Goal: Communication & Community: Answer question/provide support

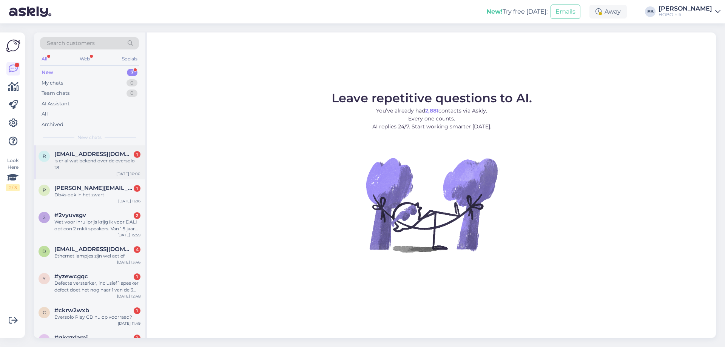
scroll to position [18, 0]
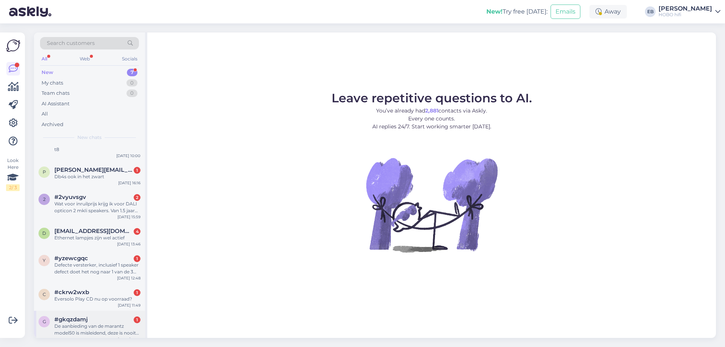
click at [85, 324] on div "De aanbieding van de marantz model50 is misleidend, deze is nooit €2000 geweest…" at bounding box center [97, 330] width 86 height 14
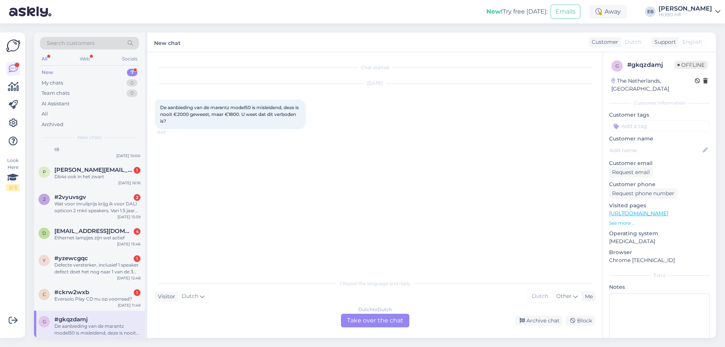
click at [373, 324] on div "Dutch to Dutch Take over the chat" at bounding box center [375, 321] width 68 height 14
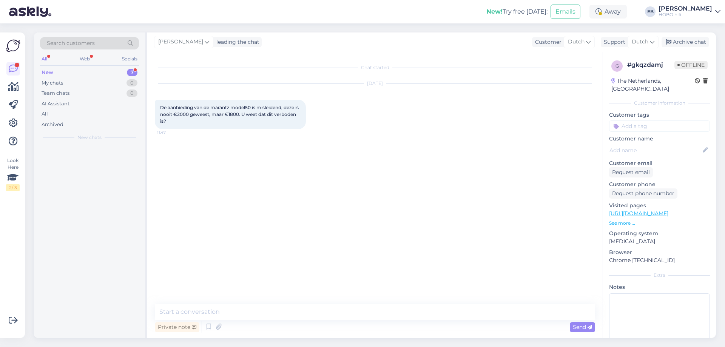
scroll to position [0, 0]
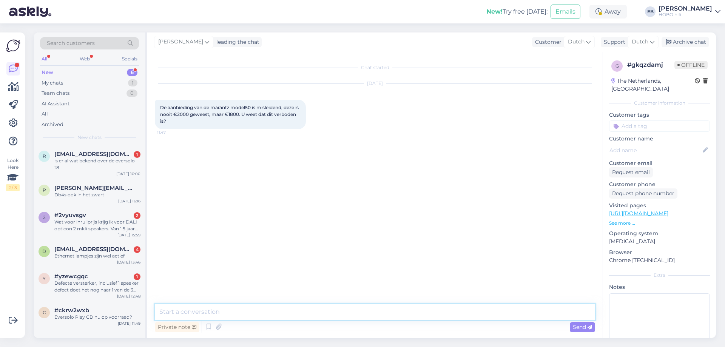
click at [269, 316] on textarea at bounding box center [375, 312] width 440 height 16
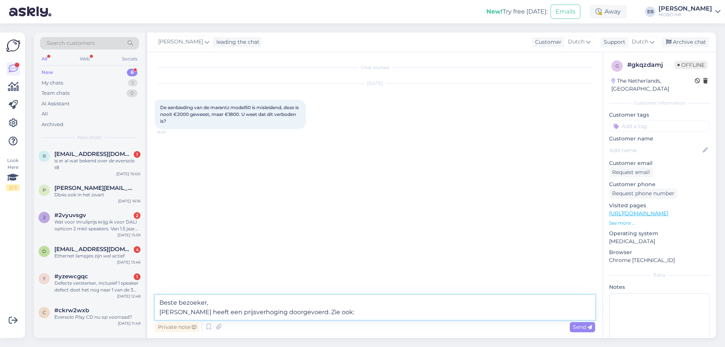
paste textarea "[URL][DOMAIN_NAME]"
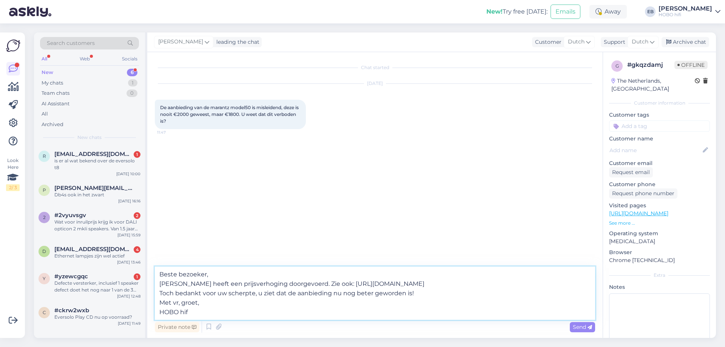
type textarea "Beste bezoeker, [PERSON_NAME] heeft een prijsverhoging doorgevoerd. Zie ook: [U…"
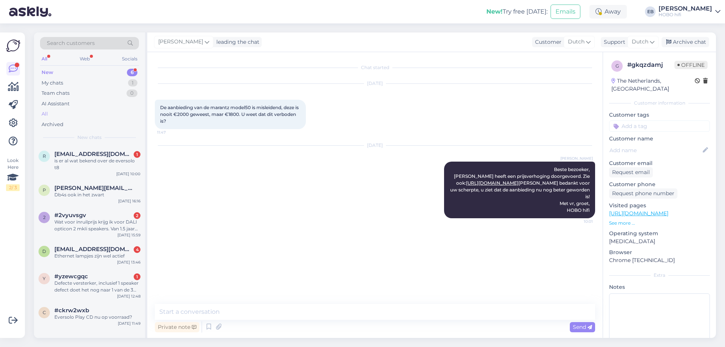
click at [69, 112] on div "All" at bounding box center [89, 114] width 99 height 11
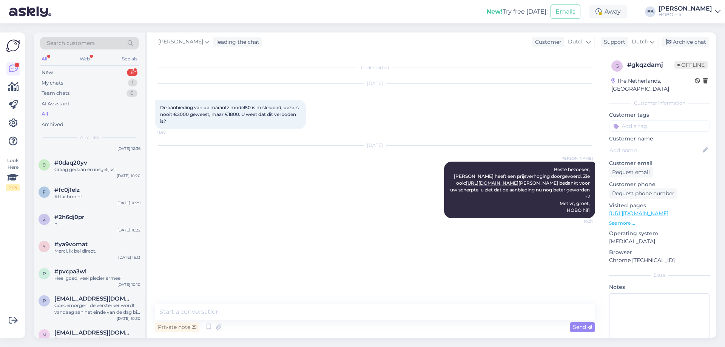
scroll to position [264, 0]
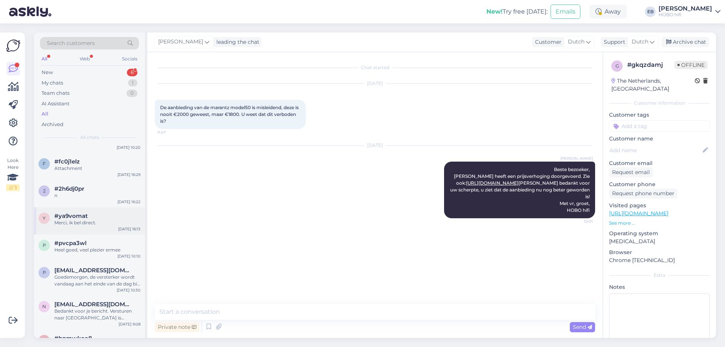
click at [91, 220] on div "y #ya9vomat Merci, ik bel direct. [DATE] 16:13" at bounding box center [89, 220] width 111 height 27
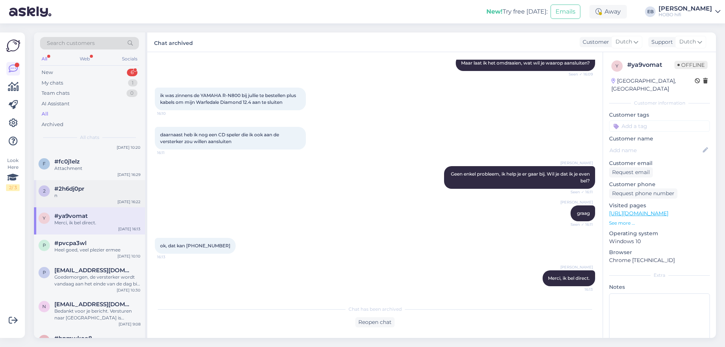
click at [91, 192] on div "n" at bounding box center [97, 195] width 86 height 7
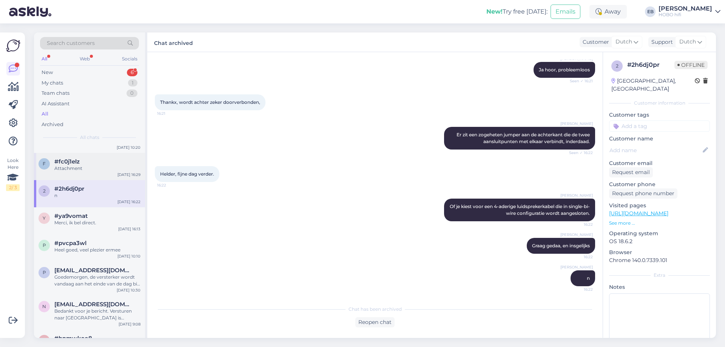
click at [94, 165] on div "Attachment" at bounding box center [97, 168] width 86 height 7
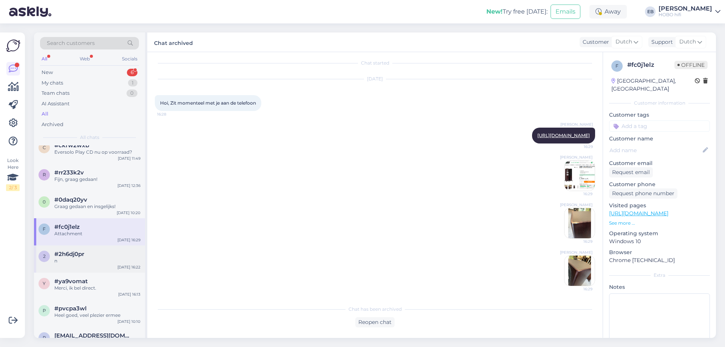
scroll to position [189, 0]
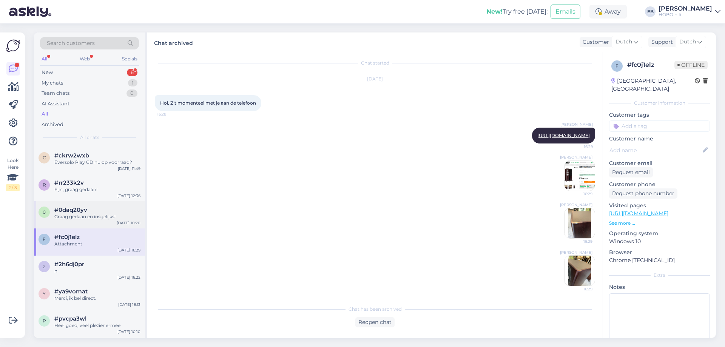
click at [90, 214] on div "0 #0daq20yv Graag gedaan en insgelijks! [DATE] 10:20" at bounding box center [89, 214] width 111 height 27
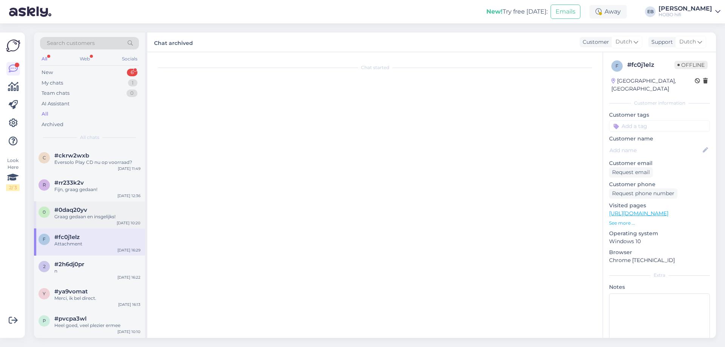
scroll to position [279, 0]
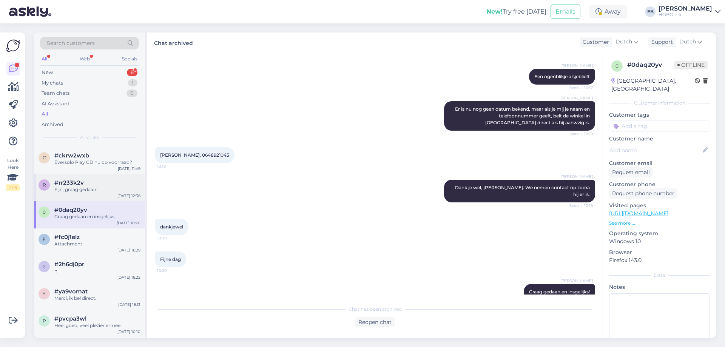
click at [94, 186] on div "Fijn, graag gedaan!" at bounding box center [97, 189] width 86 height 7
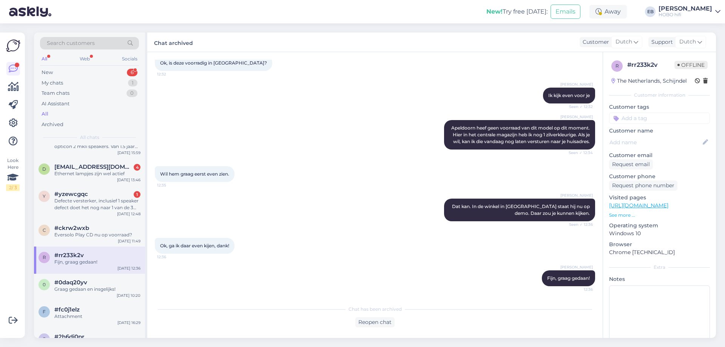
scroll to position [75, 0]
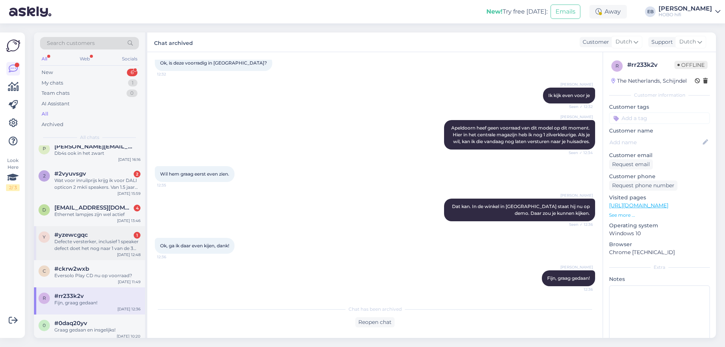
click at [99, 231] on div "#yzewcgqc 1" at bounding box center [97, 234] width 86 height 7
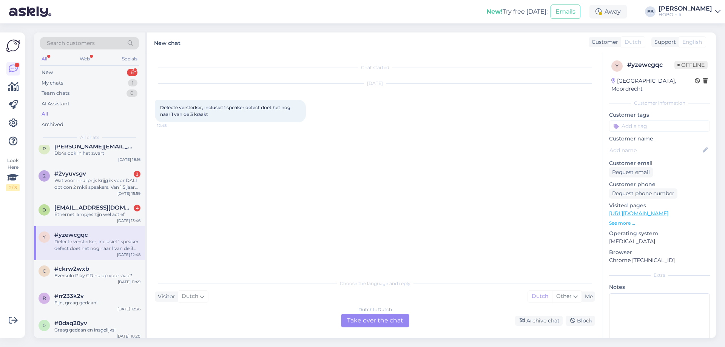
scroll to position [0, 0]
click at [644, 214] on link "[URL][DOMAIN_NAME]" at bounding box center [638, 213] width 59 height 7
click at [379, 323] on div "Dutch to Dutch Take over the chat" at bounding box center [375, 321] width 68 height 14
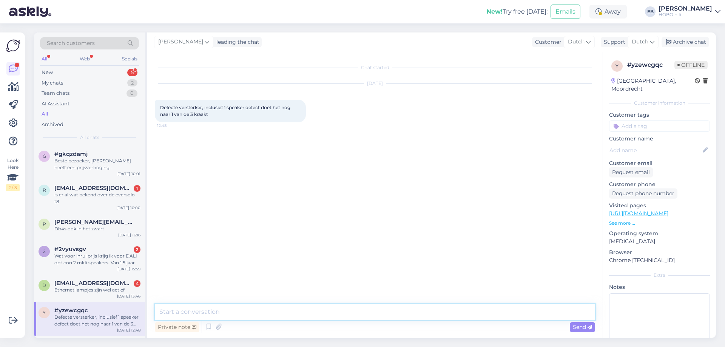
click at [327, 311] on textarea at bounding box center [375, 312] width 440 height 16
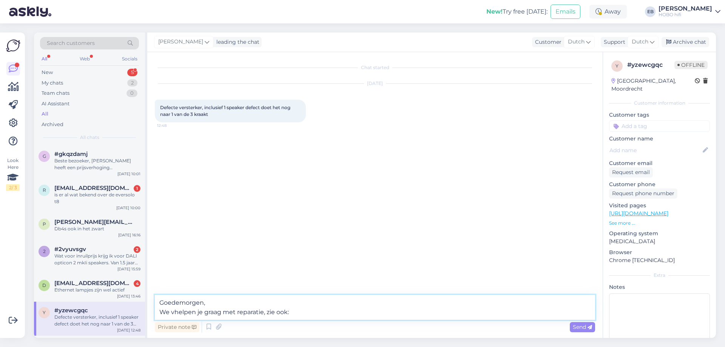
click at [175, 313] on textarea "Goedemorgen, We vhelpen je graag met reparatie, zie ook:" at bounding box center [375, 307] width 440 height 25
click at [296, 311] on textarea "Goedemorgen, We helpen je graag met reparatie, zie ook:" at bounding box center [375, 307] width 440 height 25
paste textarea "[URL][DOMAIN_NAME]"
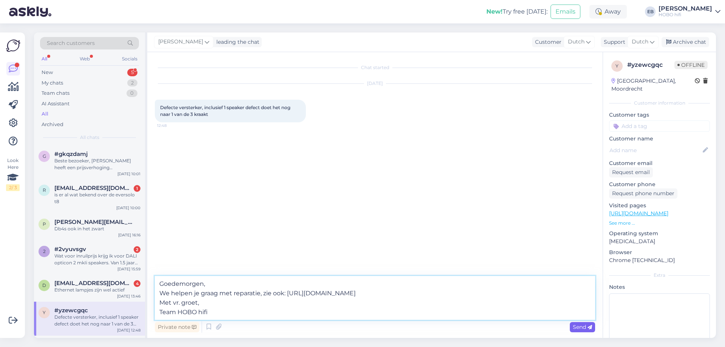
type textarea "Goedemorgen, We helpen je graag met reparatie, zie ook: [URL][DOMAIN_NAME] Met …"
click at [585, 326] on span "Send" at bounding box center [582, 326] width 19 height 7
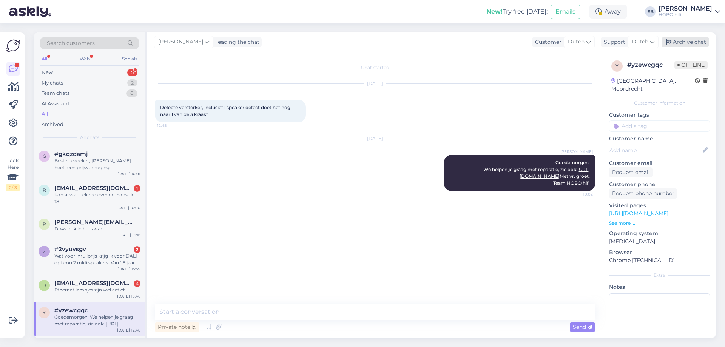
click at [694, 40] on div "Archive chat" at bounding box center [685, 42] width 48 height 10
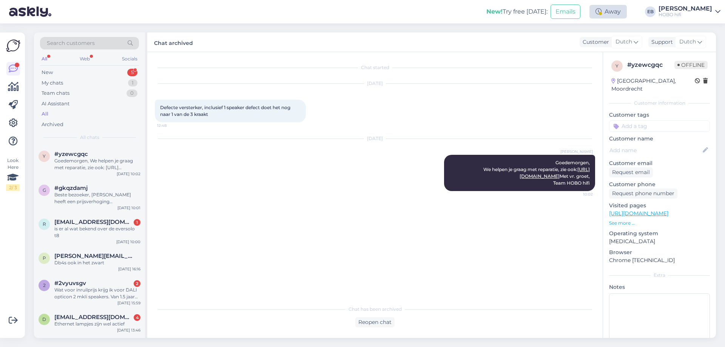
click at [627, 10] on div "Away" at bounding box center [607, 12] width 37 height 14
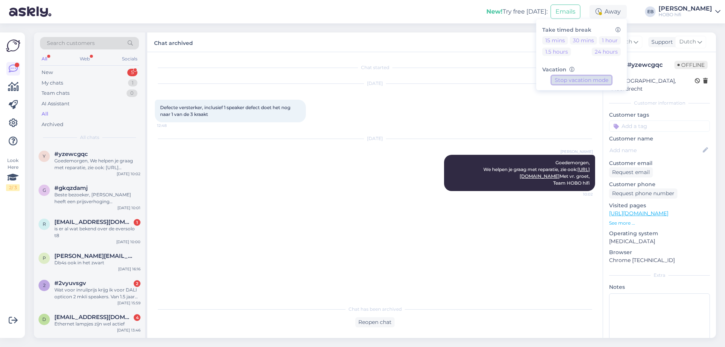
click at [604, 78] on button "Stop vacation mode" at bounding box center [581, 80] width 60 height 8
click at [72, 314] on span "[EMAIL_ADDRESS][DOMAIN_NAME]" at bounding box center [93, 317] width 79 height 7
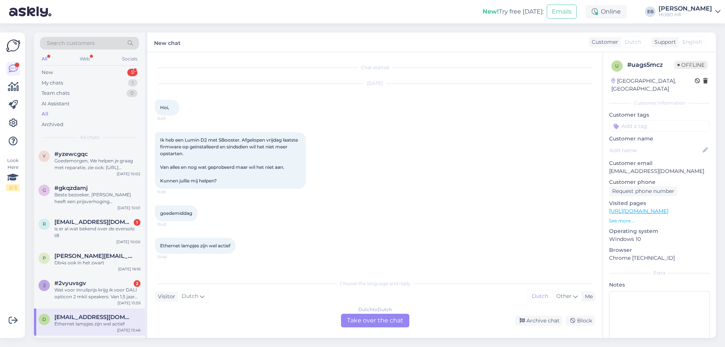
click at [614, 221] on p "See more ..." at bounding box center [659, 220] width 101 height 7
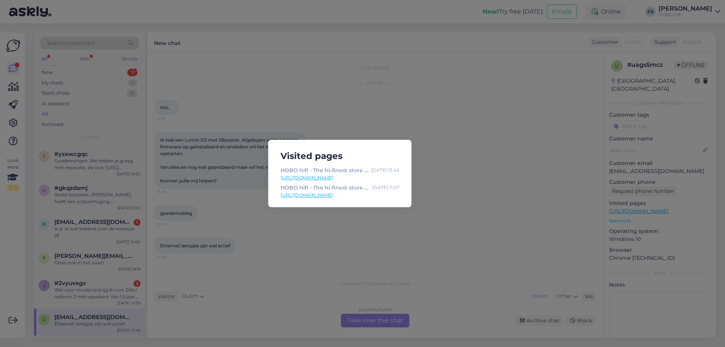
click at [477, 209] on div "Visited pages HOBO hifi - The hi-finest store in [GEOGRAPHIC_DATA] [DATE] 13:45…" at bounding box center [362, 173] width 725 height 347
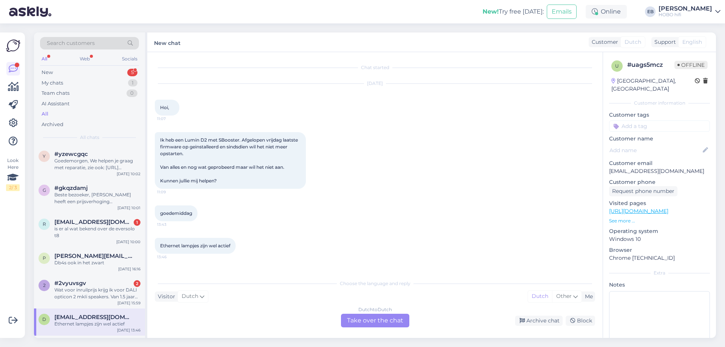
click at [384, 321] on div "Dutch to Dutch Take over the chat" at bounding box center [375, 321] width 68 height 14
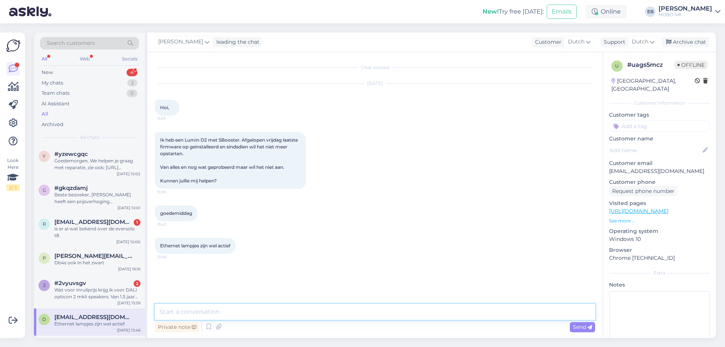
click at [239, 312] on textarea at bounding box center [375, 312] width 440 height 16
drag, startPoint x: 273, startPoint y: 312, endPoint x: 257, endPoint y: 315, distance: 16.8
click at [257, 315] on textarea "Beste, We zijn weer terug. Mag ik je bonneummer en telefoonnummer ontvangen? [P…" at bounding box center [375, 307] width 440 height 25
click at [269, 311] on textarea "Beste, We zijn weer terug. Mag ik je bonneummer en telefoonnummer ontvangen? [P…" at bounding box center [375, 307] width 440 height 25
click at [268, 316] on textarea "Beste, We zijn weer terug. Mag ik je bonneummer en telefoonnummer ontvangen? [P…" at bounding box center [375, 307] width 440 height 25
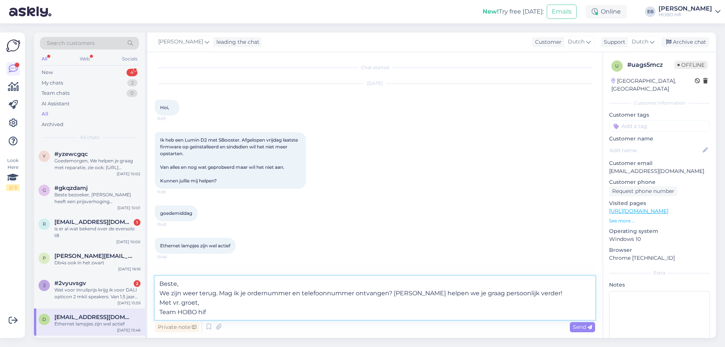
type textarea "Beste, We zijn weer terug. Mag ik je ordernummer en telefoonnummer ontvangen? […"
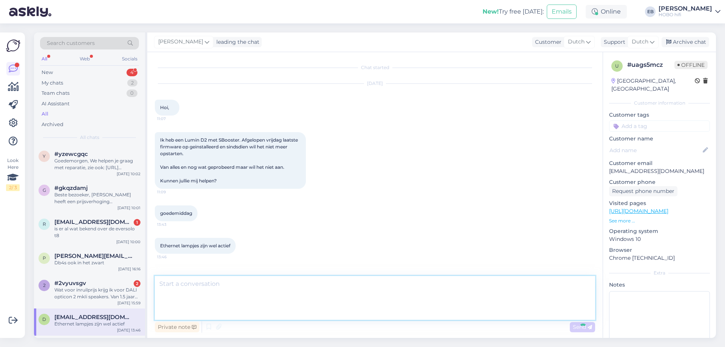
scroll to position [47, 0]
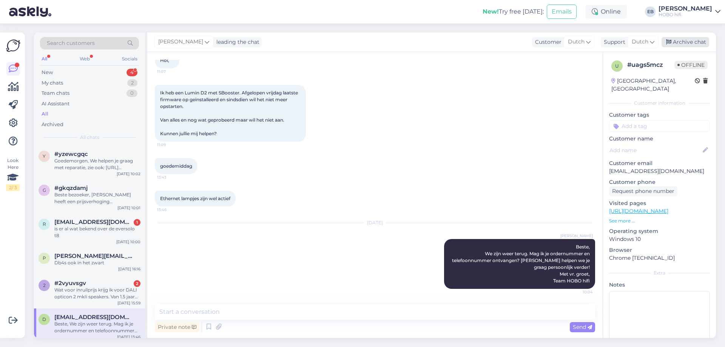
click at [690, 42] on div "Archive chat" at bounding box center [685, 42] width 48 height 10
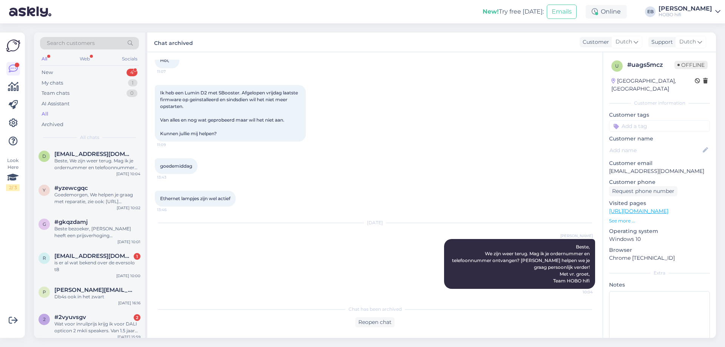
click at [633, 130] on input at bounding box center [659, 125] width 101 height 11
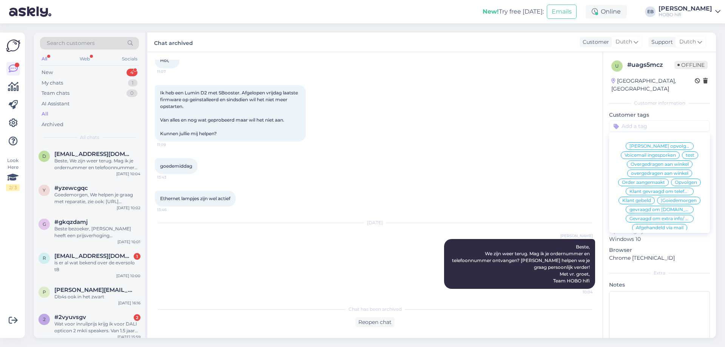
click at [639, 194] on span "Klant gevraagd om telefoonnummer" at bounding box center [659, 191] width 60 height 5
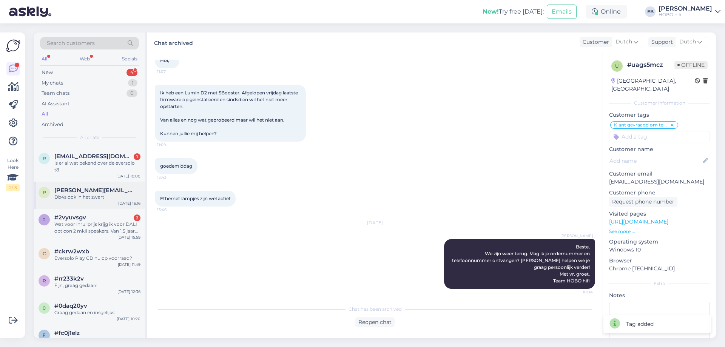
scroll to position [151, 0]
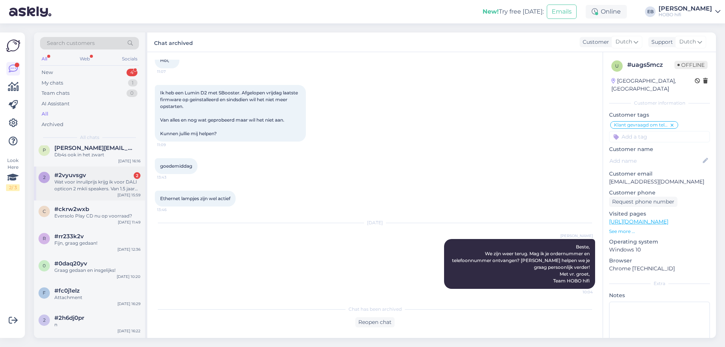
click at [94, 179] on div "Wat voor inruilprijs krijg ik voor DALI opticon 2 mkIi speakers. Van 1.5 jaar o…" at bounding box center [97, 186] width 86 height 14
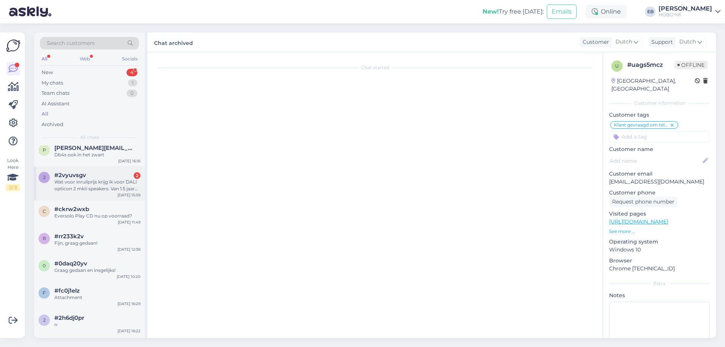
scroll to position [0, 0]
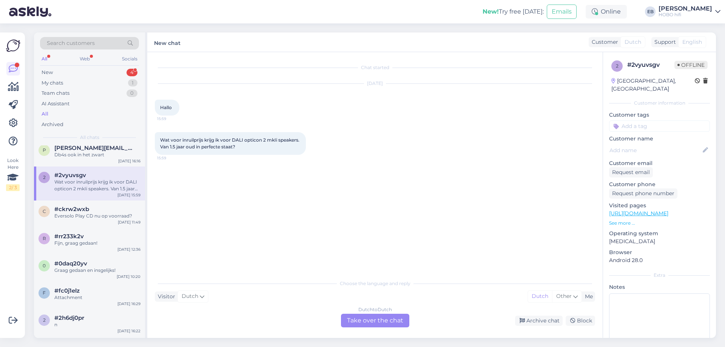
click at [377, 322] on div "Dutch to Dutch Take over the chat" at bounding box center [375, 321] width 68 height 14
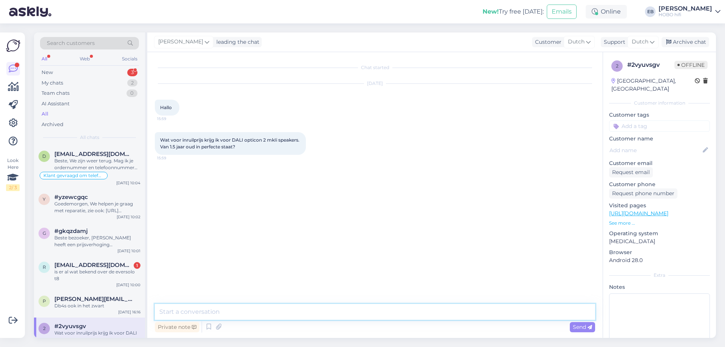
click at [243, 313] on textarea at bounding box center [375, 312] width 440 height 16
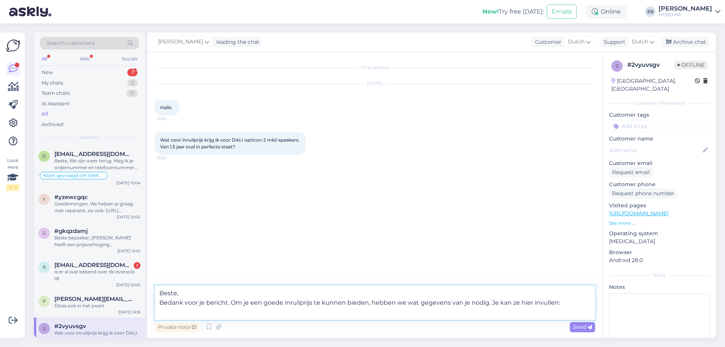
click at [185, 314] on textarea "Beste, Bedank voor je bericht. Om je een goede inruilprijs te kunnen bieden, he…" at bounding box center [375, 302] width 440 height 34
paste textarea "[URL][DOMAIN_NAME]"
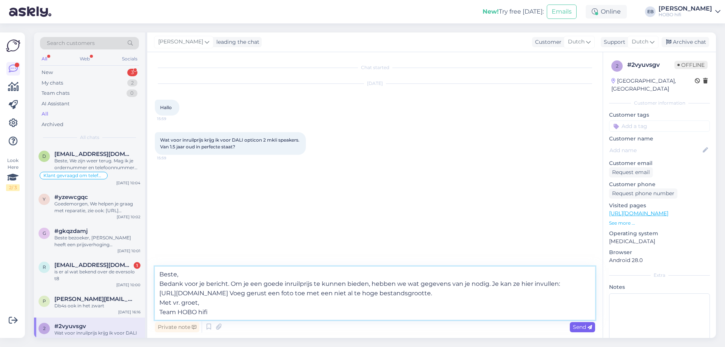
type textarea "Beste, Bedank voor je bericht. Om je een goede inruilprijs te kunnen bieden, he…"
click at [591, 328] on icon at bounding box center [589, 327] width 5 height 5
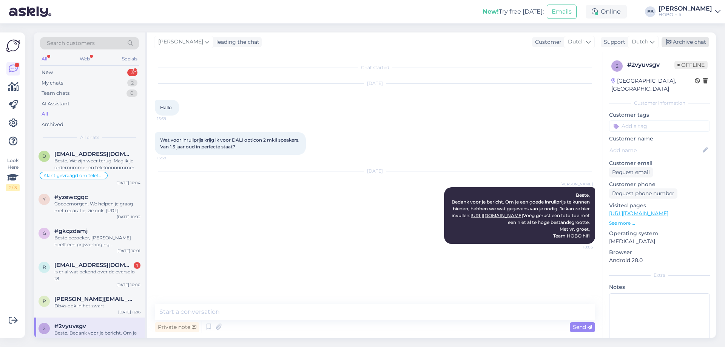
click at [689, 45] on div "Archive chat" at bounding box center [685, 42] width 48 height 10
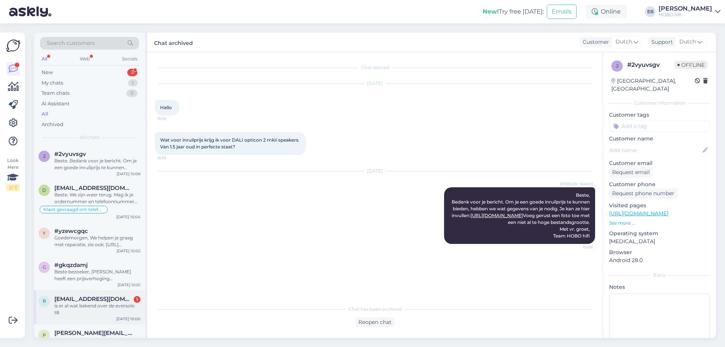
click at [76, 308] on div "is er al wat bekend over de eversolo t8" at bounding box center [97, 309] width 86 height 14
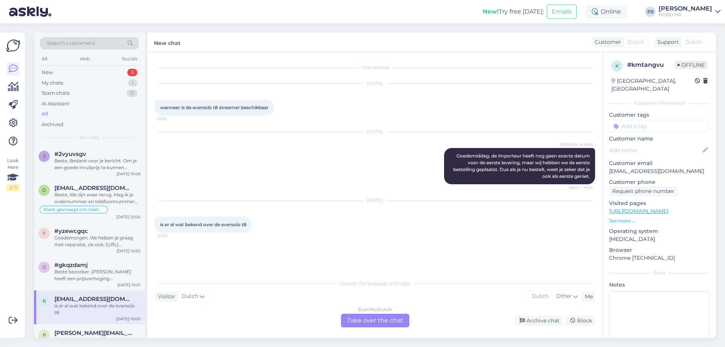
click at [395, 324] on div "Dutch to Dutch Take over the chat" at bounding box center [375, 321] width 68 height 14
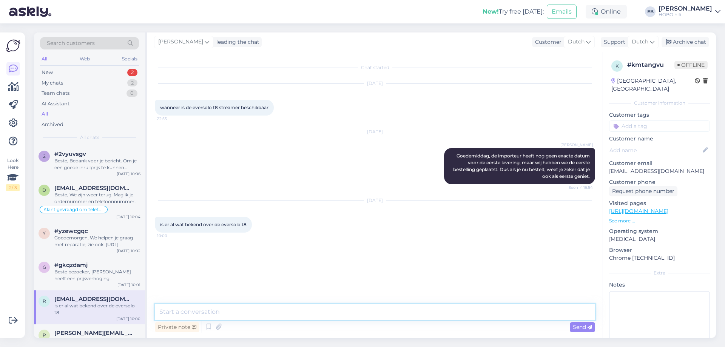
click at [223, 313] on textarea at bounding box center [375, 312] width 440 height 16
click at [216, 312] on textarea at bounding box center [375, 312] width 440 height 16
type textarea "Ze zouden elk moment moeten arriveren volgens de toezeggingen van de importeur."
click at [586, 327] on span "Send" at bounding box center [582, 326] width 19 height 7
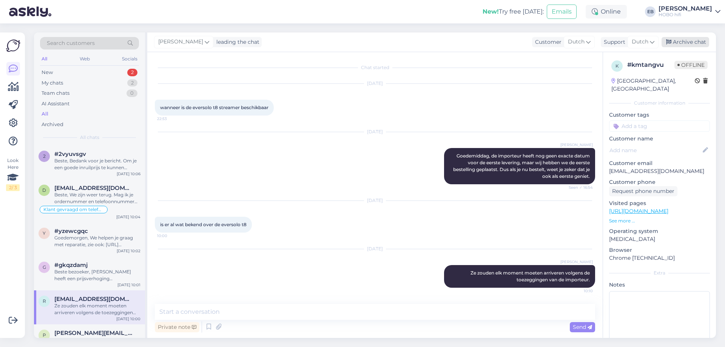
click at [694, 43] on div "Archive chat" at bounding box center [685, 42] width 48 height 10
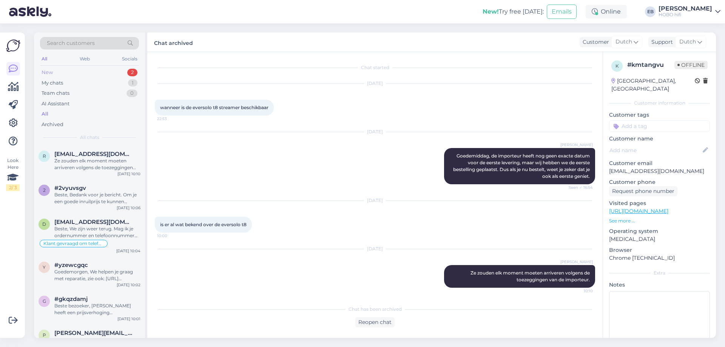
click at [95, 71] on div "New 2" at bounding box center [89, 72] width 99 height 11
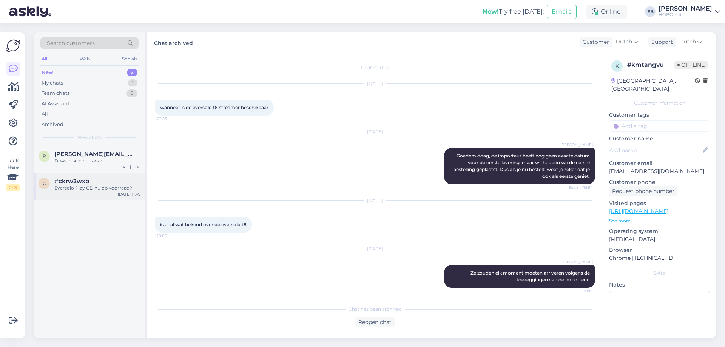
click at [106, 181] on div "#ckrw2wxb" at bounding box center [97, 181] width 86 height 7
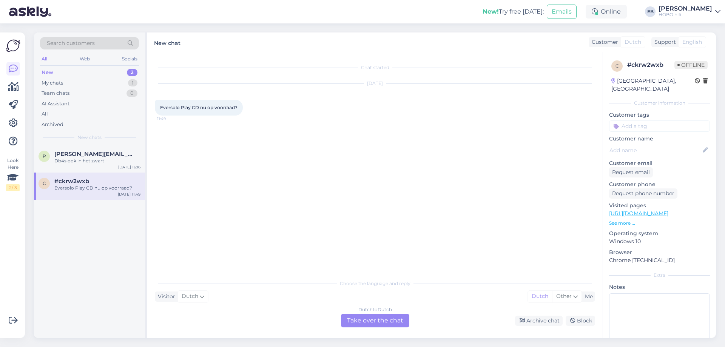
click at [396, 325] on div "Dutch to Dutch Take over the chat" at bounding box center [375, 321] width 68 height 14
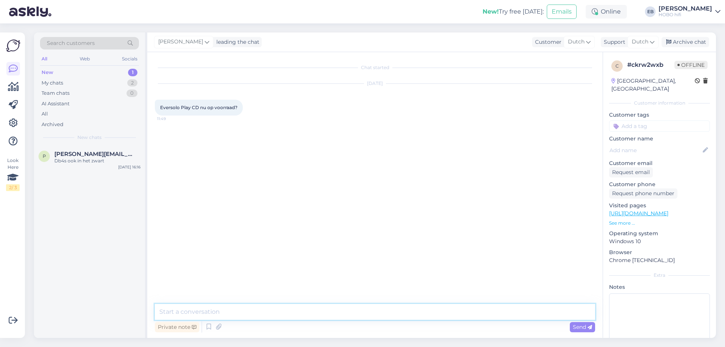
click at [232, 314] on textarea at bounding box center [375, 312] width 440 height 16
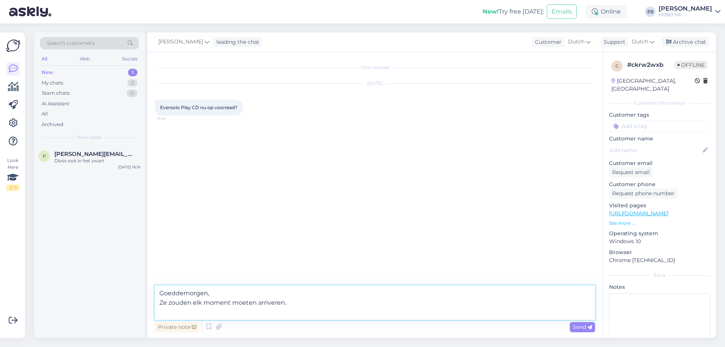
paste textarea "Met vr. groet, Team HOBO hifi"
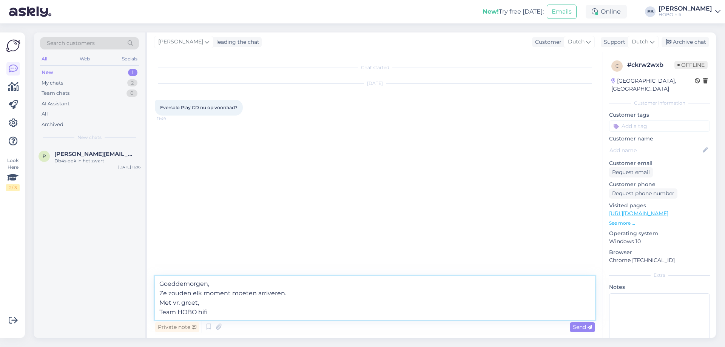
click at [179, 283] on textarea "Goeddemorgen, Ze zouden elk moment moeten arriveren. Met vr. groet, Team HOBO h…" at bounding box center [375, 298] width 440 height 44
type textarea "Goedemorgen, Ze zouden elk moment moeten arriveren. Met vr. groet, Team HOBO hi…"
click at [576, 328] on span "Send" at bounding box center [582, 326] width 19 height 7
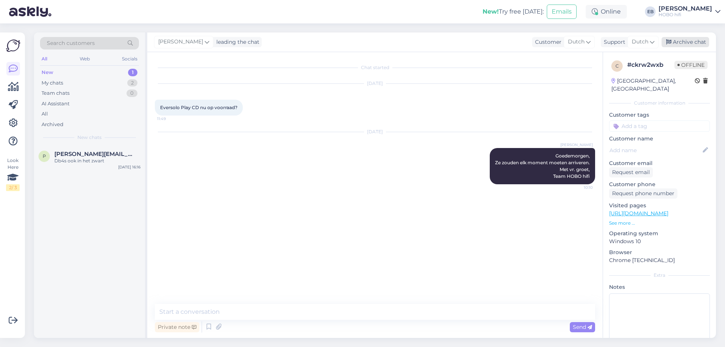
click at [680, 40] on div "Archive chat" at bounding box center [685, 42] width 48 height 10
click at [82, 160] on div "Db4s ook in het zwart" at bounding box center [97, 160] width 86 height 7
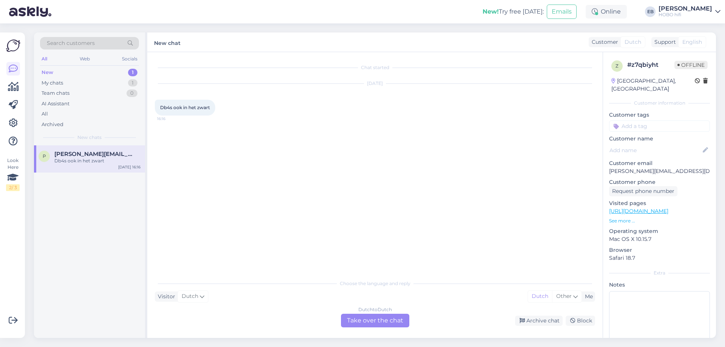
click at [649, 214] on link "[URL][DOMAIN_NAME]" at bounding box center [638, 211] width 59 height 7
click at [368, 320] on div "Dutch to Dutch Take over the chat" at bounding box center [375, 321] width 68 height 14
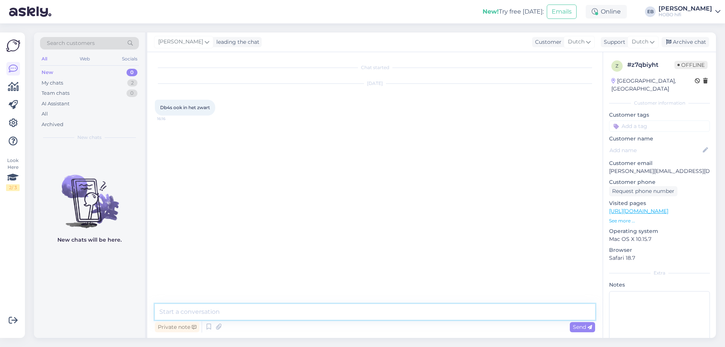
click at [272, 313] on textarea at bounding box center [375, 312] width 440 height 16
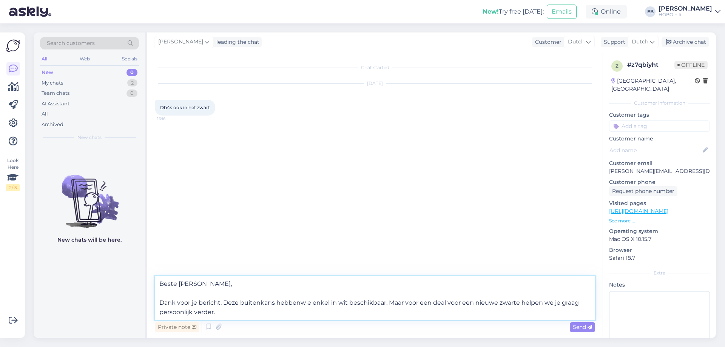
click at [300, 305] on textarea "Beste [PERSON_NAME], Dank voor je bericht. Deze buitenkans hebbenw e enkel in w…" at bounding box center [375, 298] width 440 height 44
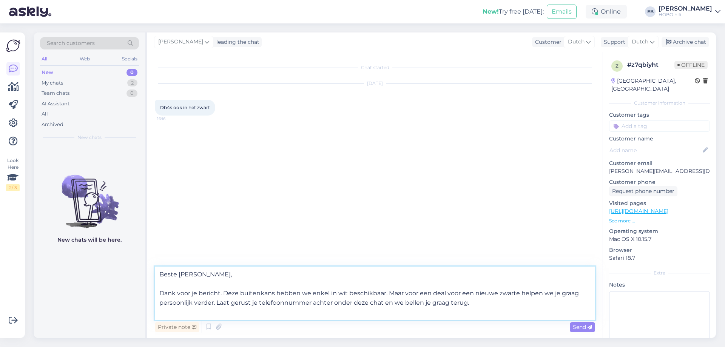
paste textarea "Met vr. groet, Team HOBO hifi"
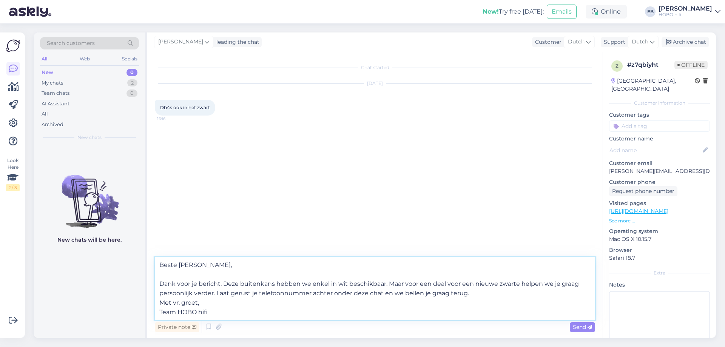
type textarea "Beste [PERSON_NAME], Dank voor je bericht. Deze buitenkans hebben we enkel in w…"
click at [570, 322] on div "Send" at bounding box center [582, 327] width 25 height 10
click at [574, 325] on span "Send" at bounding box center [582, 326] width 19 height 7
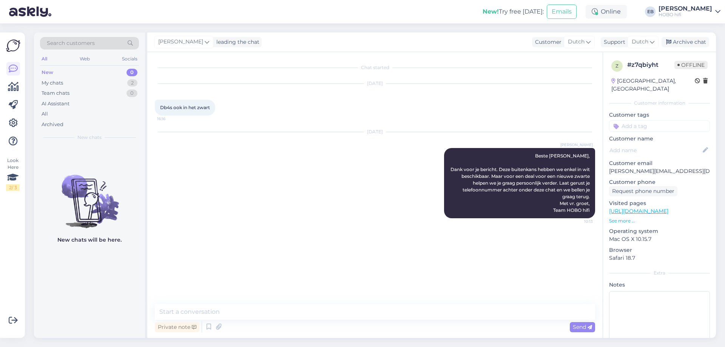
click at [642, 125] on input at bounding box center [659, 125] width 101 height 11
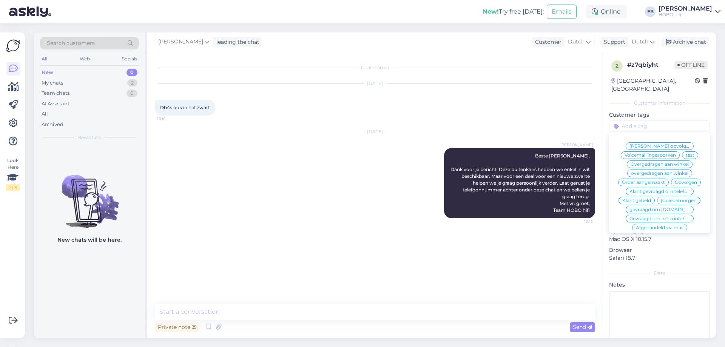
click at [650, 195] on div "Klant gevraagd om telefoonnummer" at bounding box center [659, 192] width 68 height 8
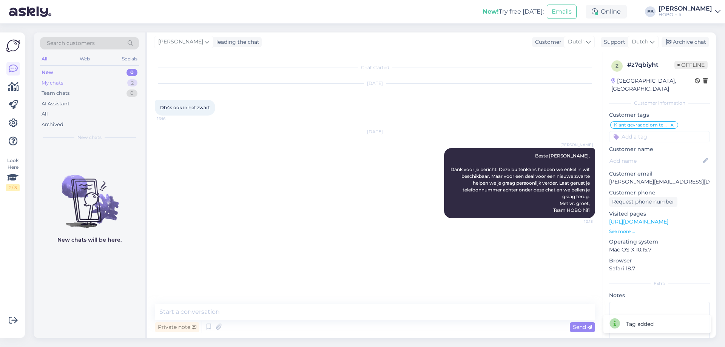
click at [103, 83] on div "My chats 2" at bounding box center [89, 83] width 99 height 11
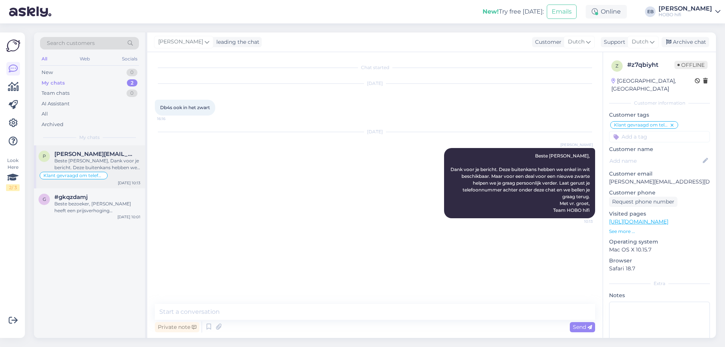
click at [133, 158] on div "Beste [PERSON_NAME], Dank voor je bericht. Deze buitenkans hebben we enkel in w…" at bounding box center [97, 164] width 86 height 14
click at [685, 46] on div "Archive chat" at bounding box center [685, 42] width 48 height 10
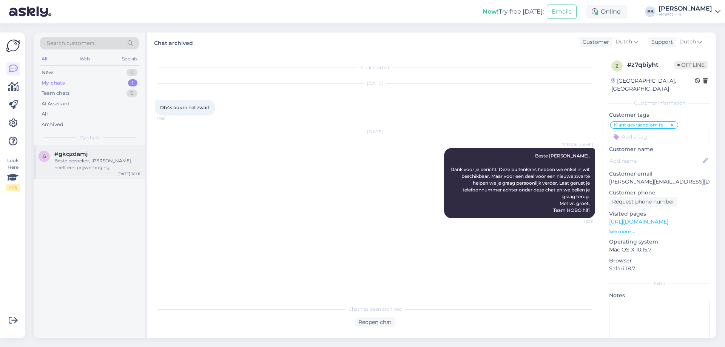
click at [77, 154] on span "#gkqzdamj" at bounding box center [70, 154] width 33 height 7
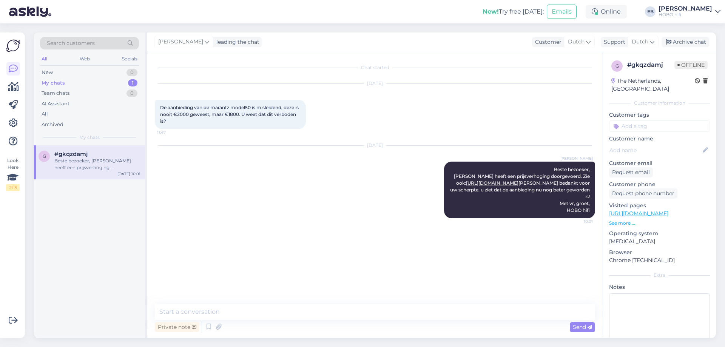
click at [674, 36] on div "[PERSON_NAME] leading the chat Customer Dutch Support Dutch Archive chat" at bounding box center [431, 42] width 568 height 20
click at [51, 74] on div "New" at bounding box center [47, 73] width 11 height 8
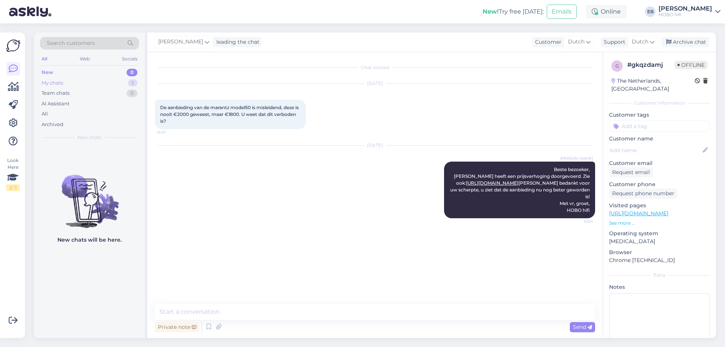
click at [53, 78] on div "My chats 1" at bounding box center [89, 83] width 99 height 11
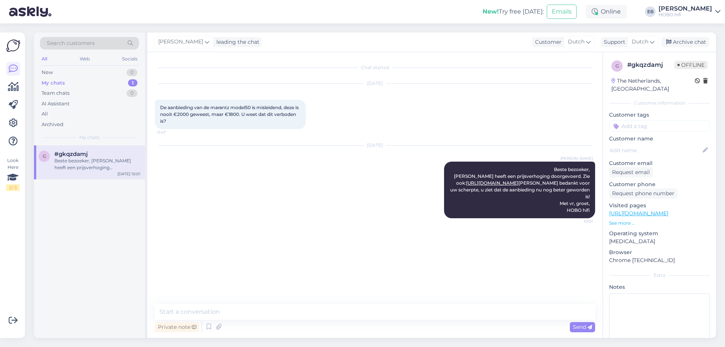
click at [83, 158] on div "Beste bezoeker, [PERSON_NAME] heeft een prijsverhoging doorgevoerd. Zie ook: [U…" at bounding box center [97, 164] width 86 height 14
click at [701, 39] on div "Archive chat" at bounding box center [685, 42] width 48 height 10
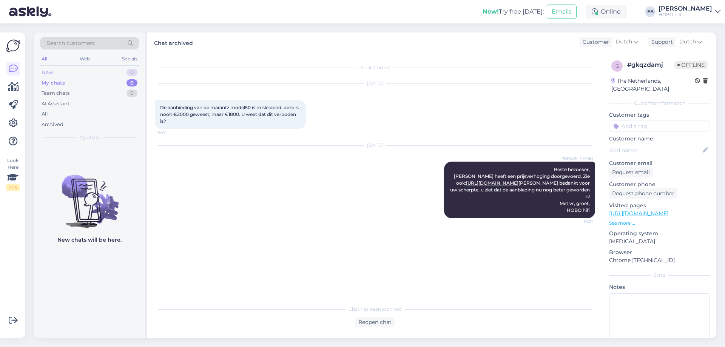
click at [53, 74] on div "New 0" at bounding box center [89, 72] width 99 height 11
